Goal: Information Seeking & Learning: Learn about a topic

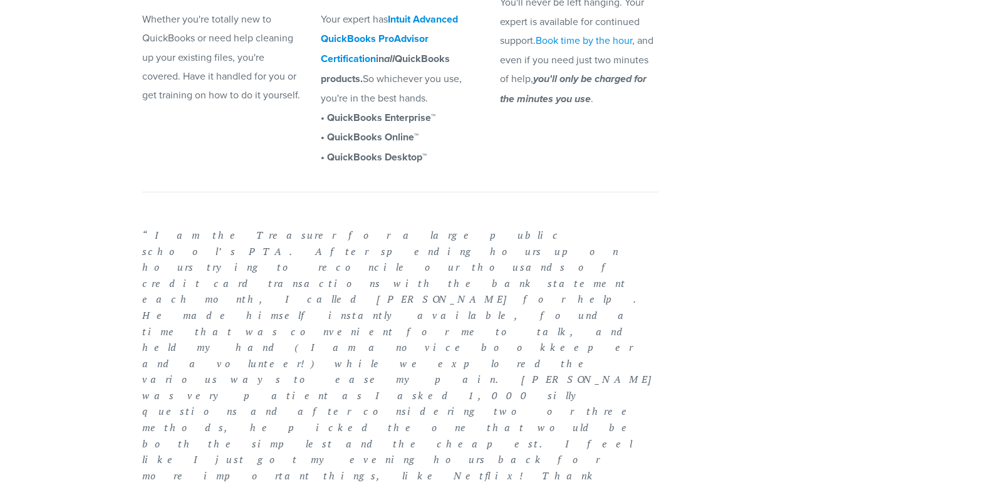
scroll to position [1191, 0]
